Goal: Task Accomplishment & Management: Use online tool/utility

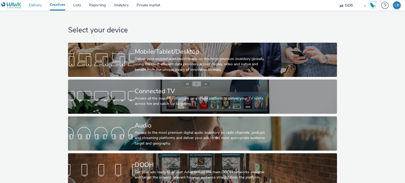
click at [36, 5] on link "Delivery" at bounding box center [35, 5] width 21 height 11
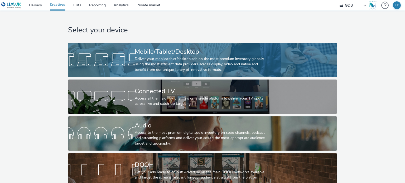
click at [186, 59] on div "Deliver your mobile/tablet/desktop ads on the most premium inventory globally u…" at bounding box center [201, 64] width 133 height 16
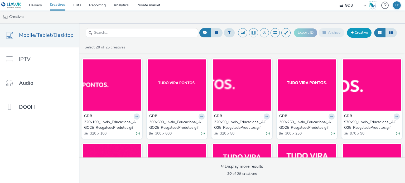
click at [361, 35] on link "Creative" at bounding box center [359, 32] width 24 height 9
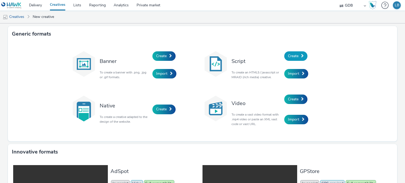
click at [297, 55] on link "Create" at bounding box center [295, 55] width 23 height 9
